Goal: Task Accomplishment & Management: Use online tool/utility

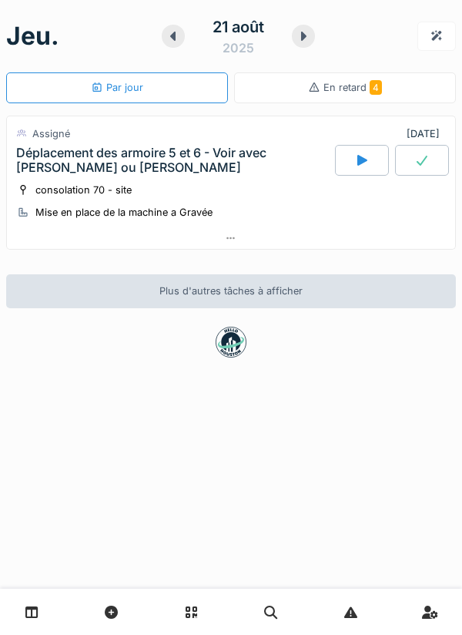
click at [351, 169] on div at bounding box center [362, 160] width 54 height 31
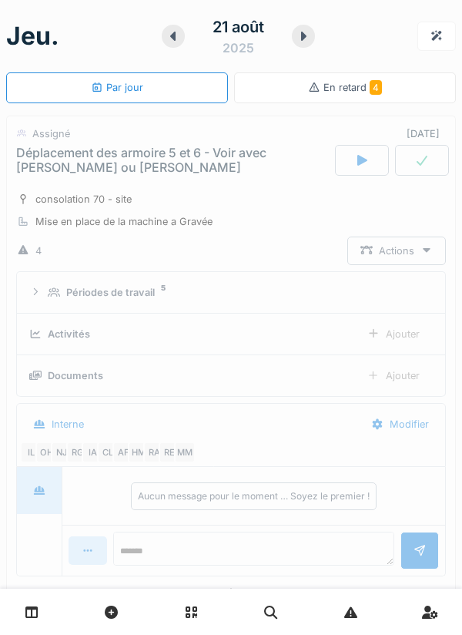
scroll to position [54, 0]
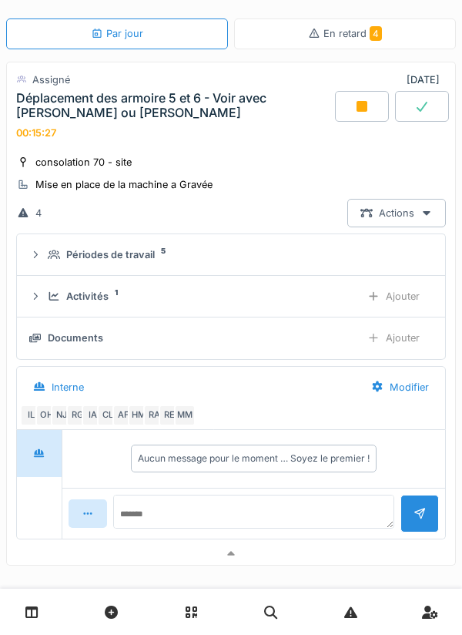
click at [351, 106] on div at bounding box center [362, 106] width 54 height 31
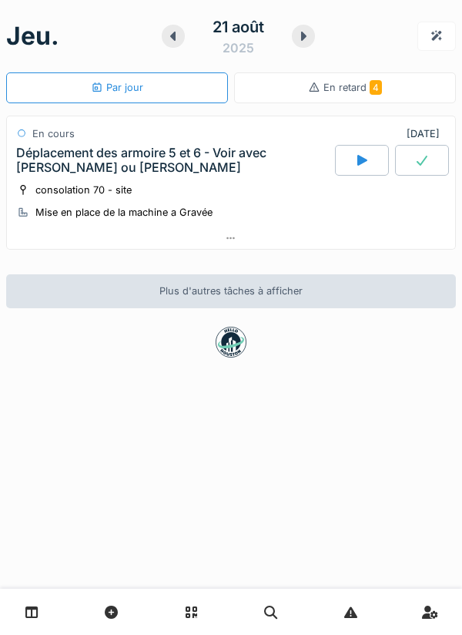
click at [387, 96] on div "En retard 4" at bounding box center [345, 87] width 222 height 31
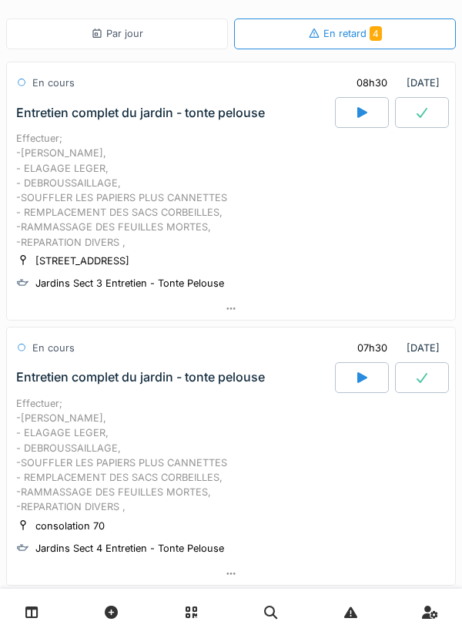
click at [183, 39] on div "Par jour" at bounding box center [117, 33] width 222 height 31
